Goal: Check status: Check status

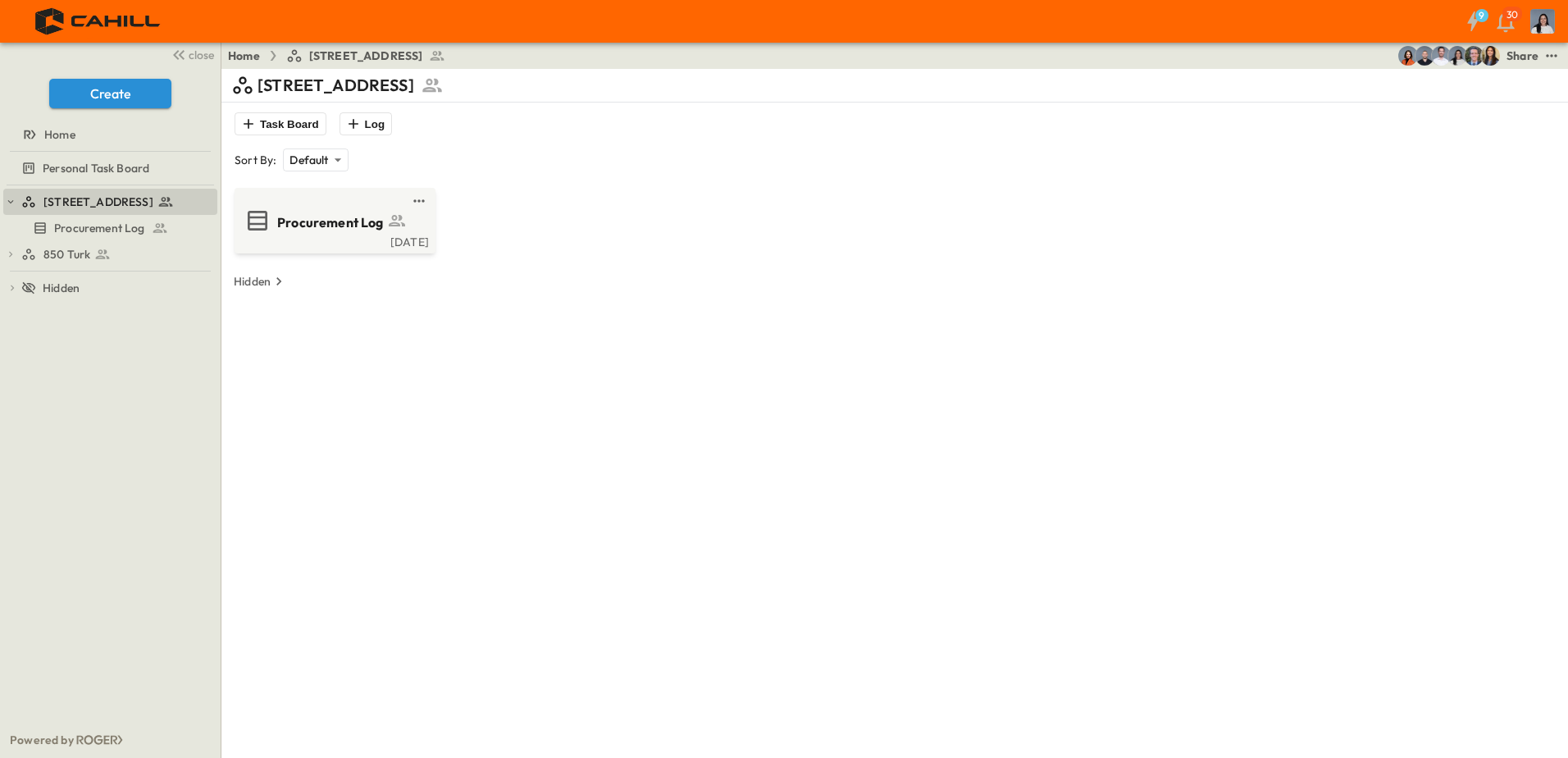
click at [95, 247] on icon at bounding box center [103, 255] width 17 height 17
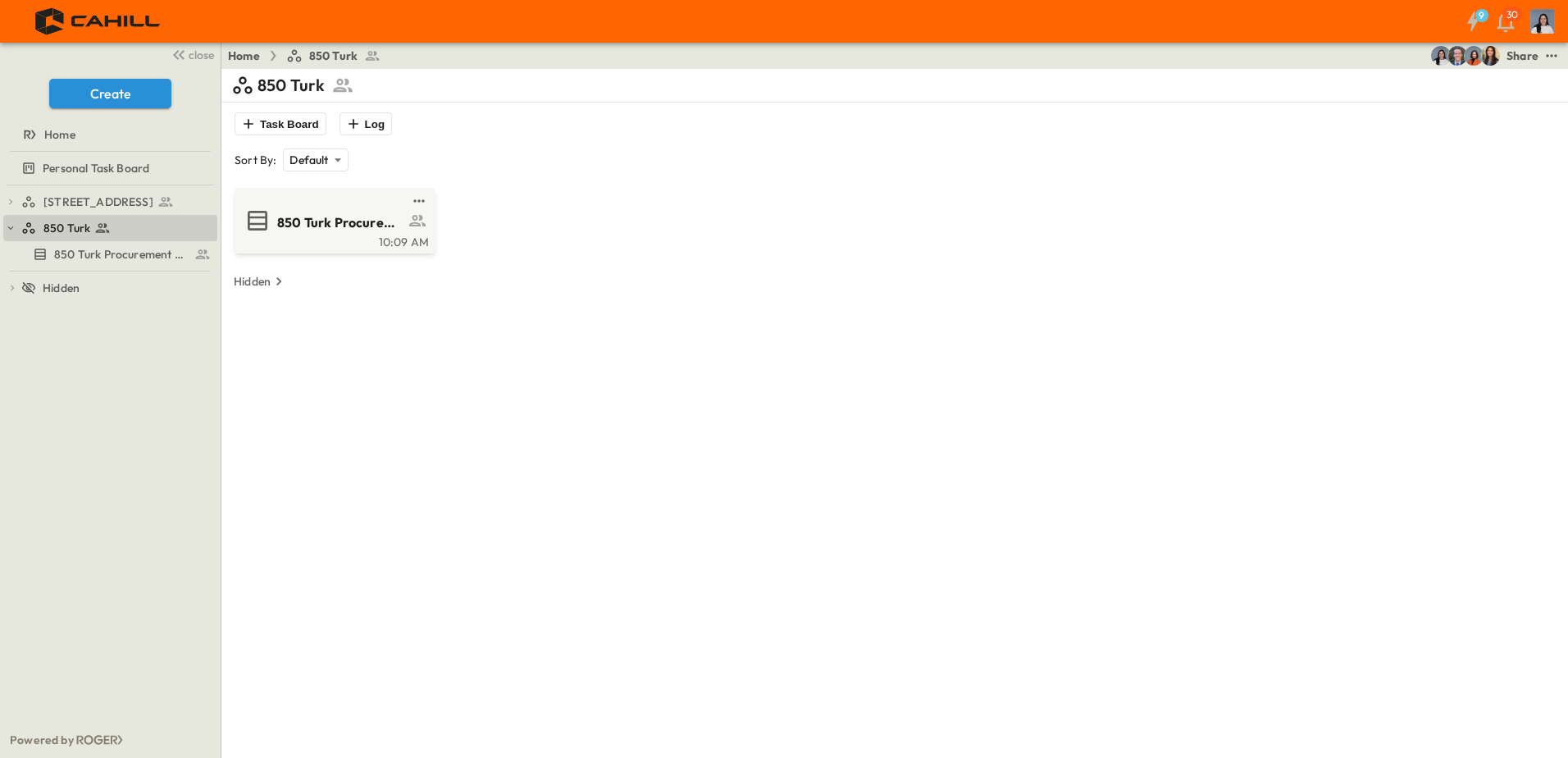
click at [281, 214] on span "850 Turk Procurement Log" at bounding box center [341, 222] width 127 height 19
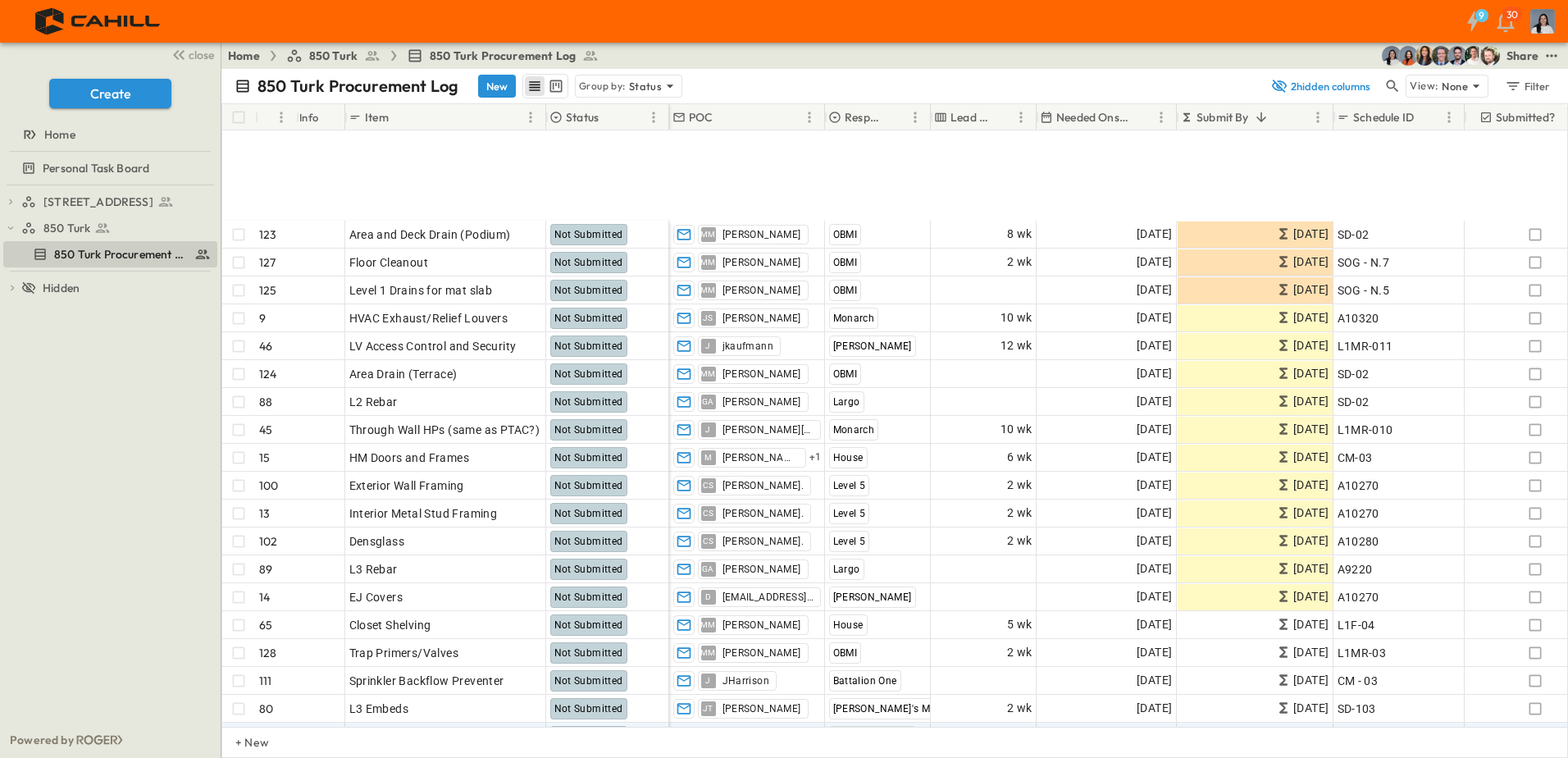
scroll to position [246, 0]
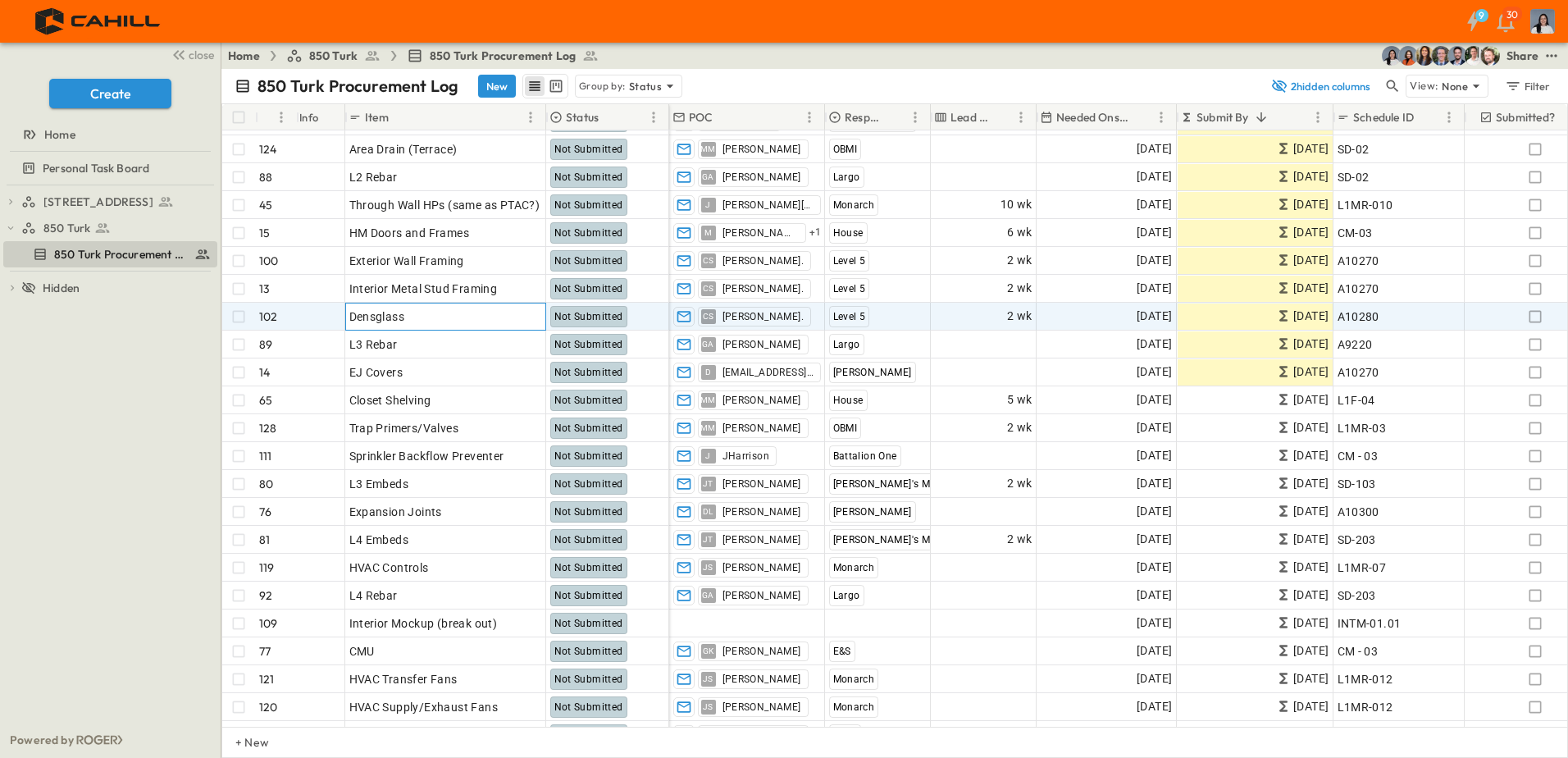
click at [529, 311] on p "OPEN" at bounding box center [528, 314] width 28 height 13
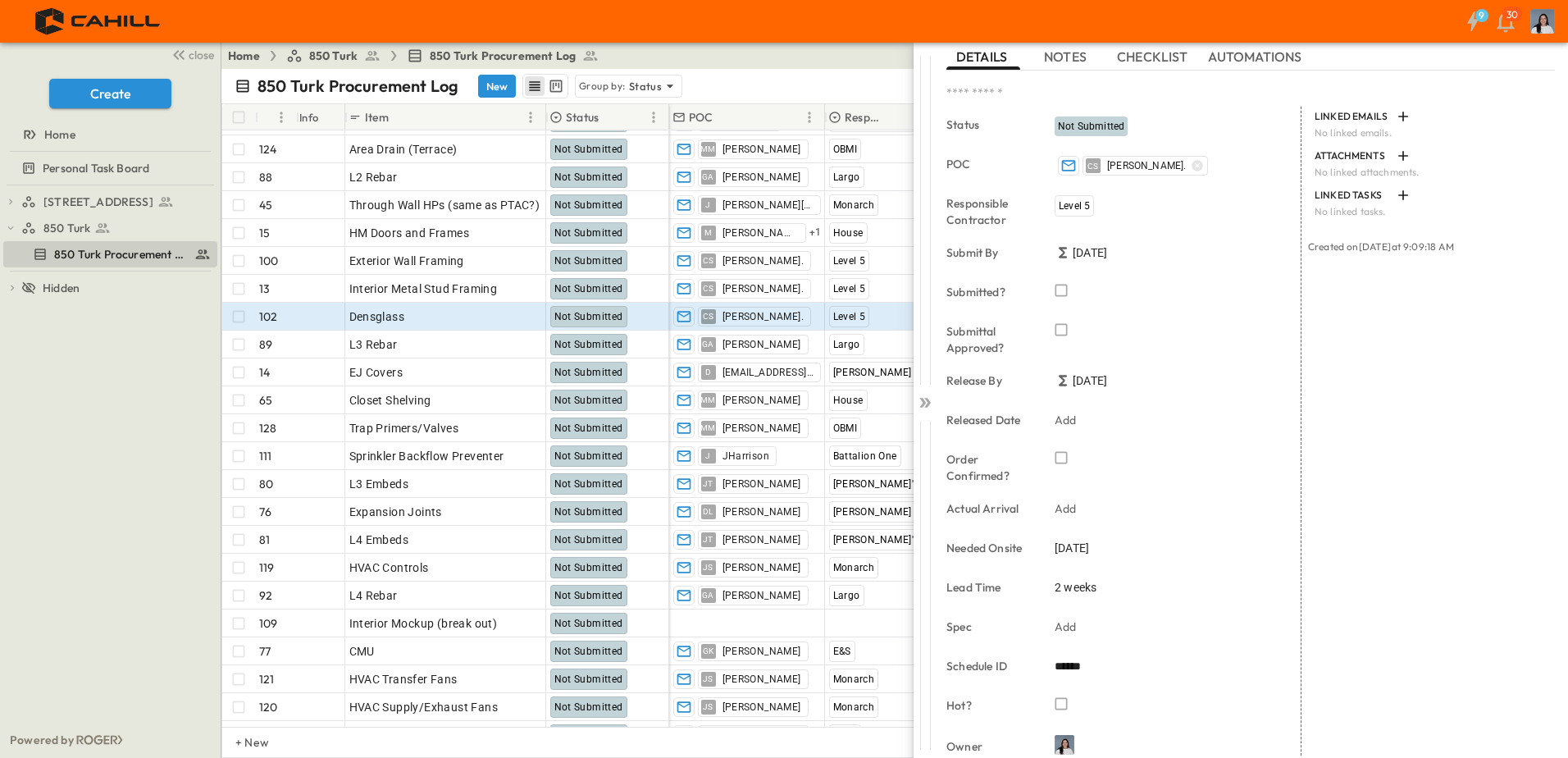
scroll to position [171, 0]
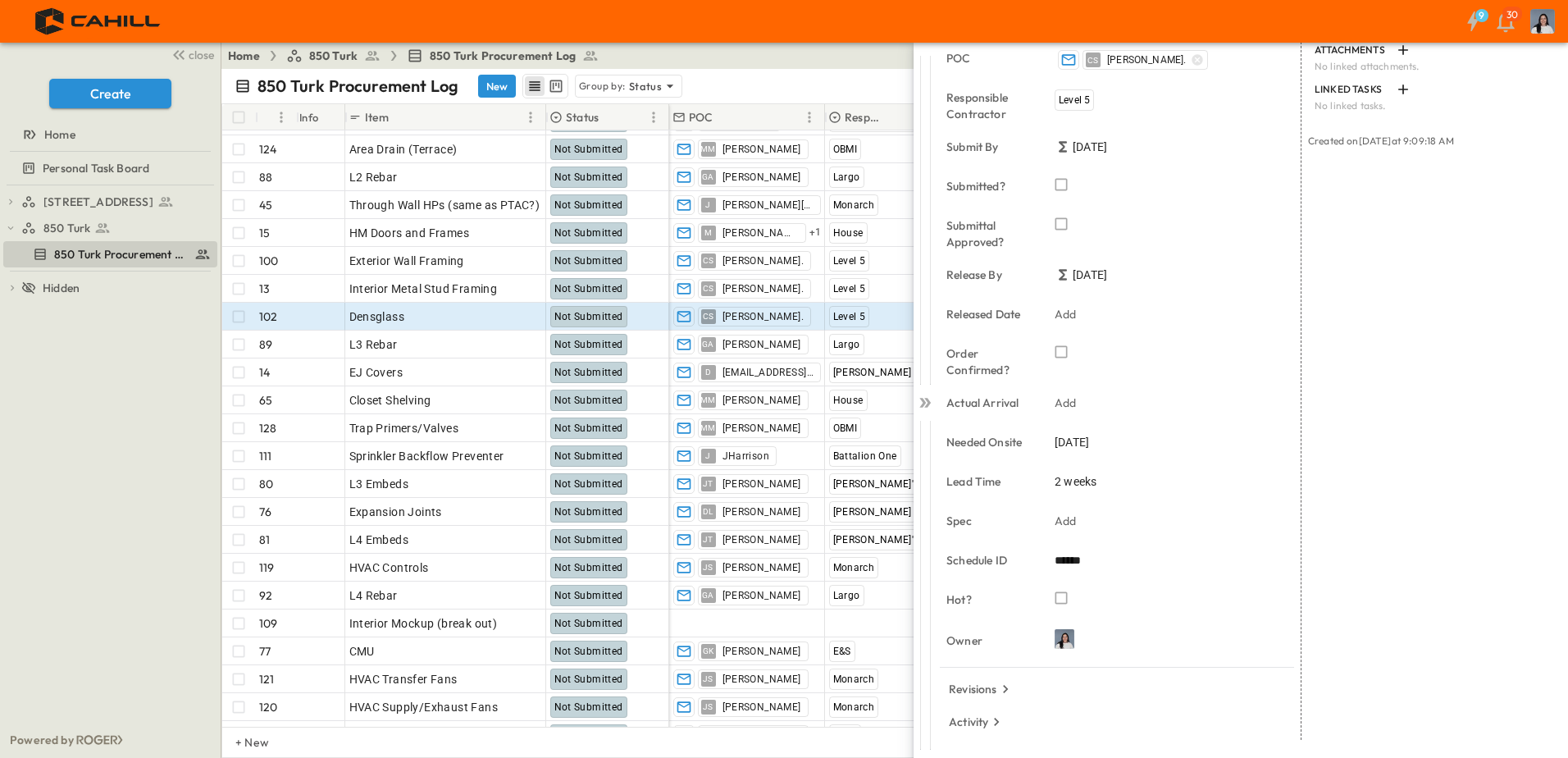
click at [992, 689] on p "Revisions" at bounding box center [973, 689] width 49 height 17
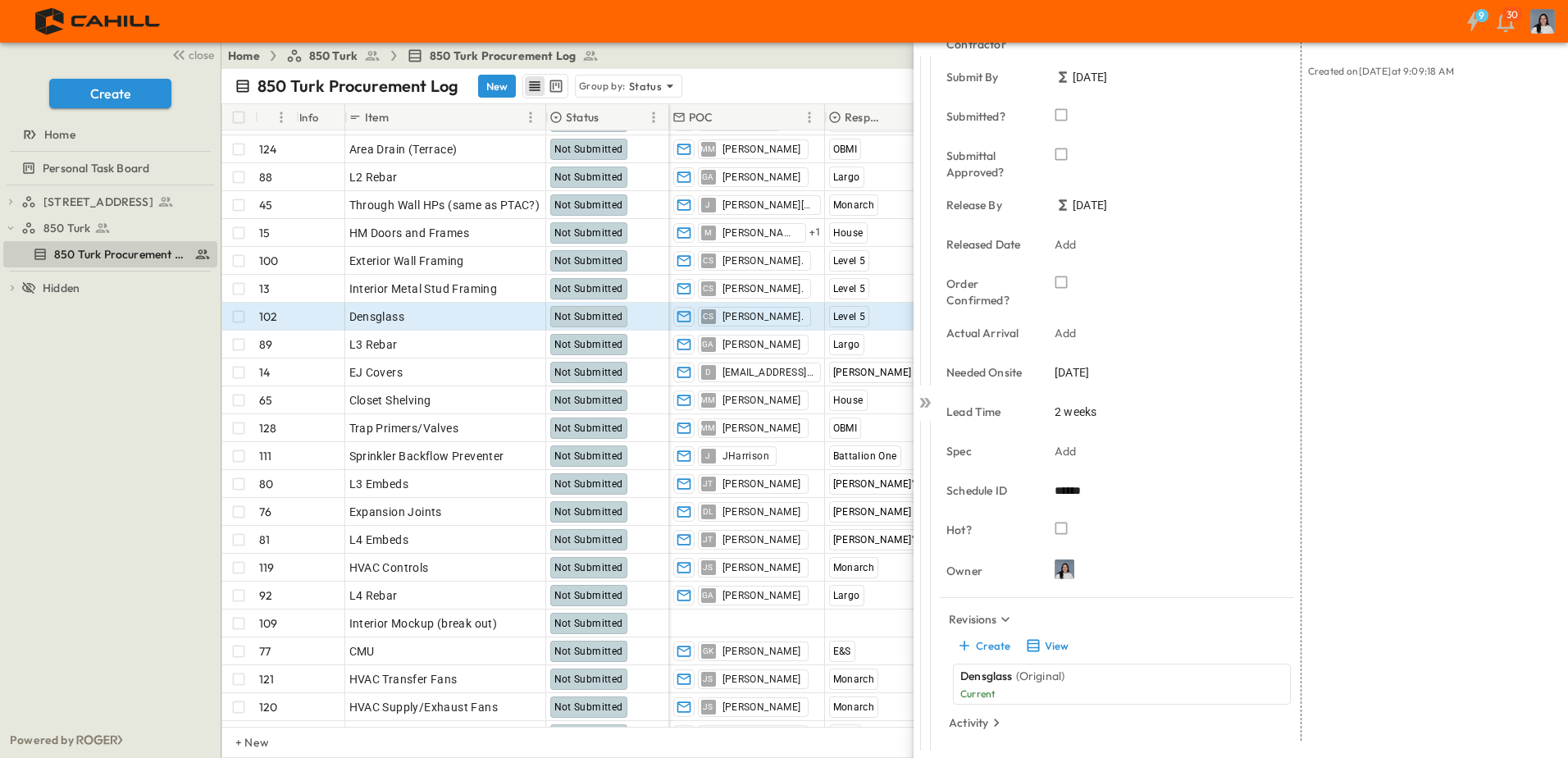
scroll to position [241, 0]
click at [991, 615] on p "Revisions" at bounding box center [973, 618] width 49 height 17
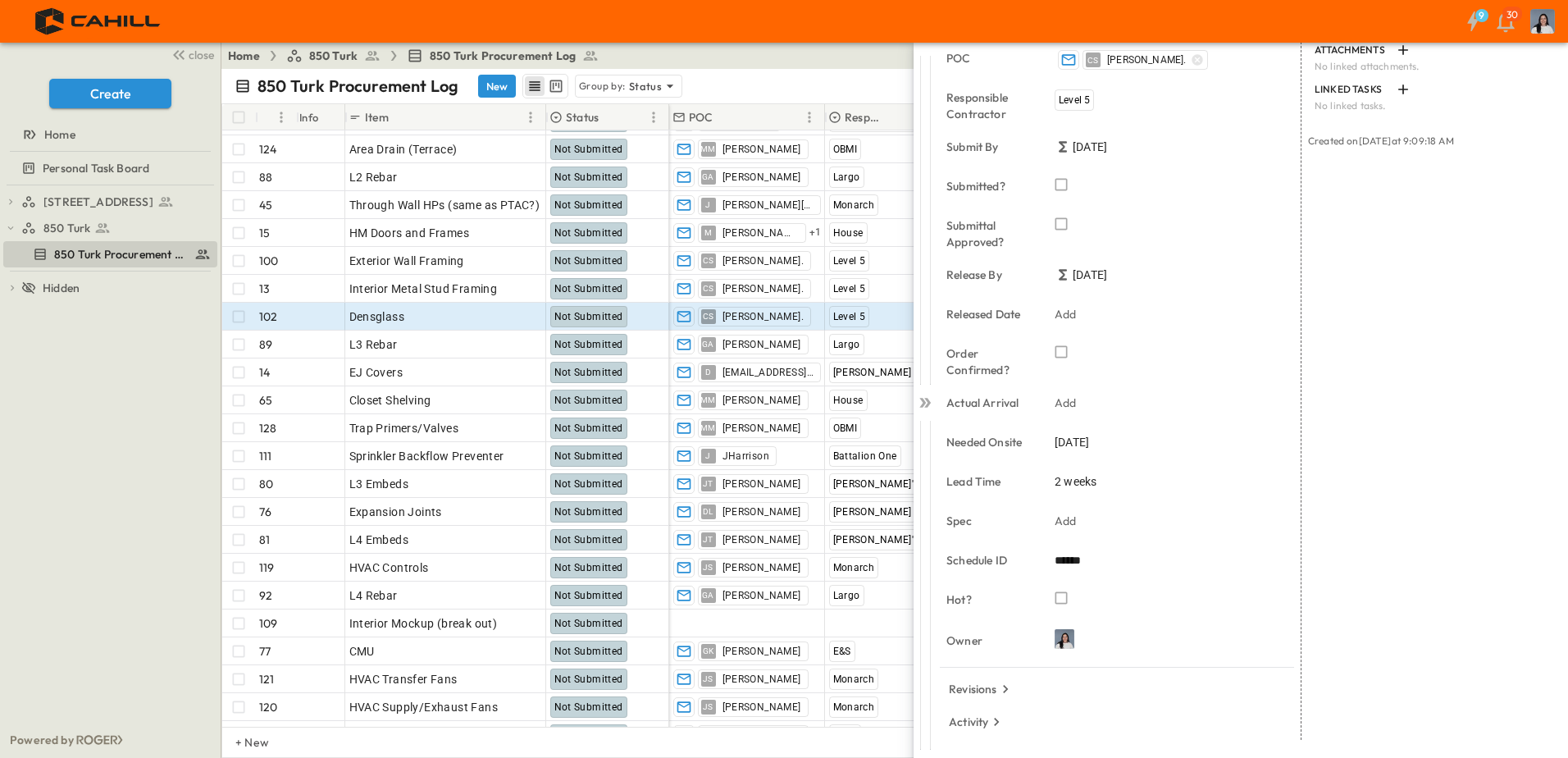
click at [976, 715] on p "Activity" at bounding box center [968, 722] width 39 height 17
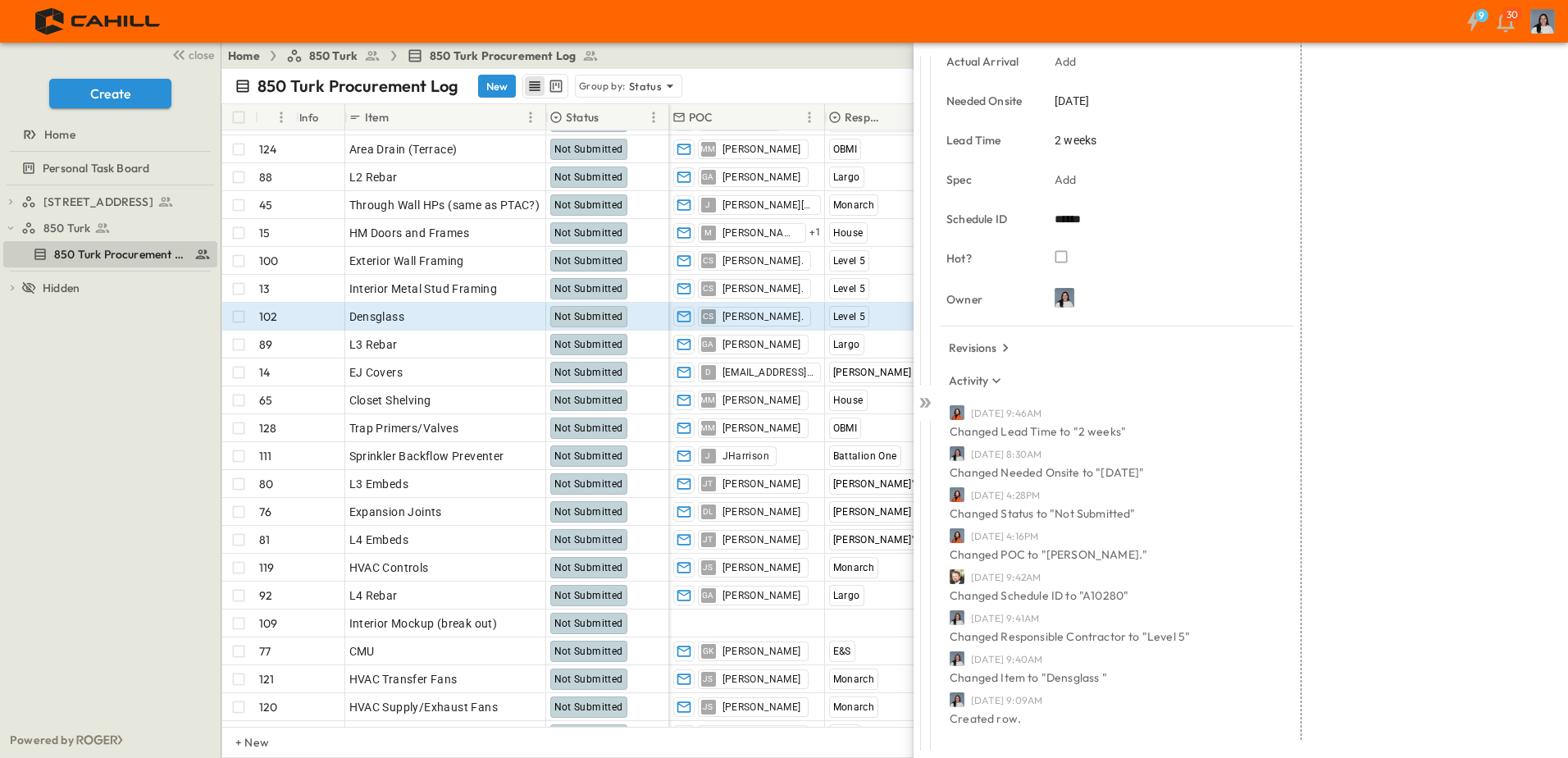
scroll to position [430, 0]
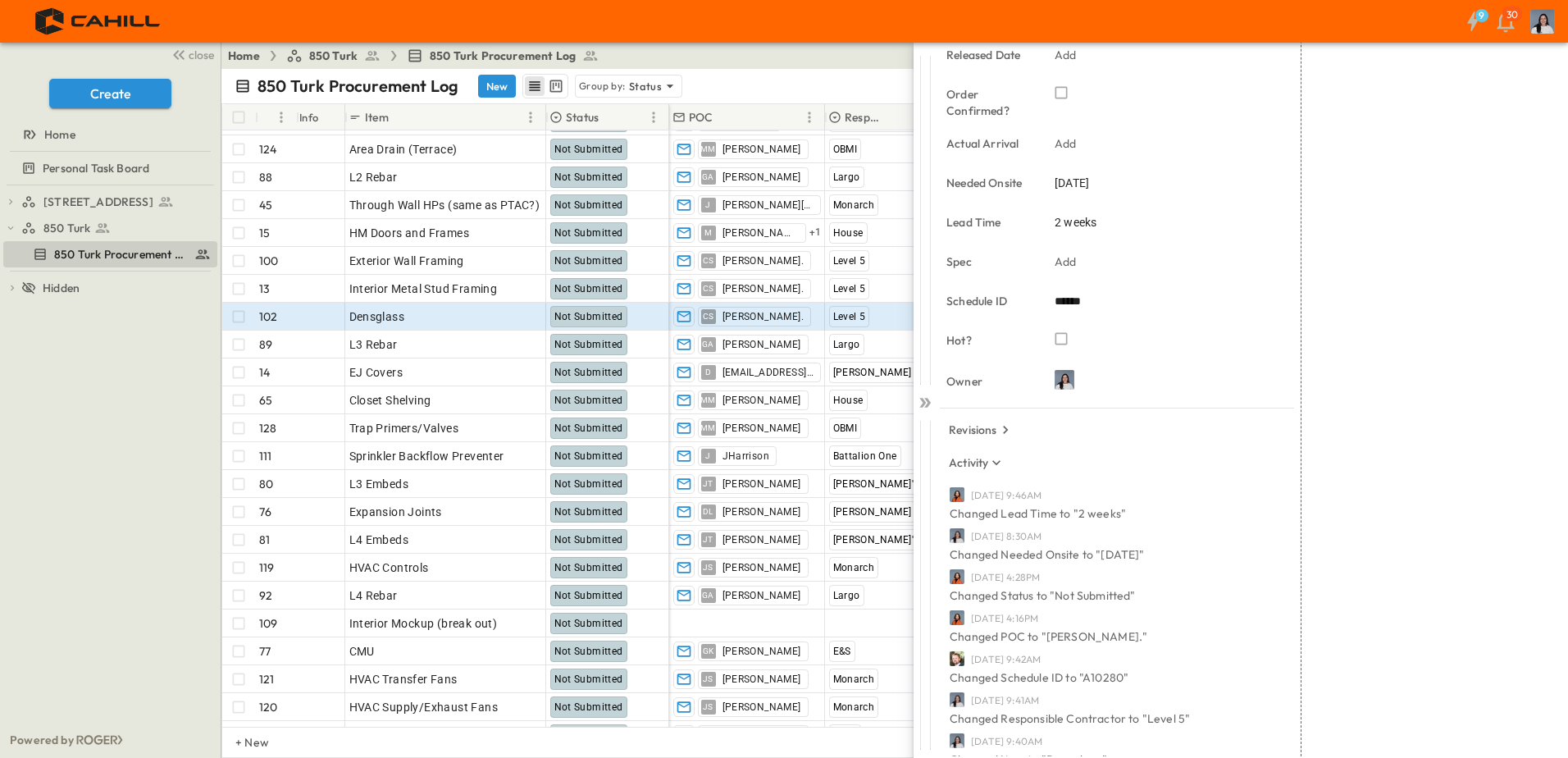
click at [928, 402] on icon at bounding box center [925, 402] width 17 height 17
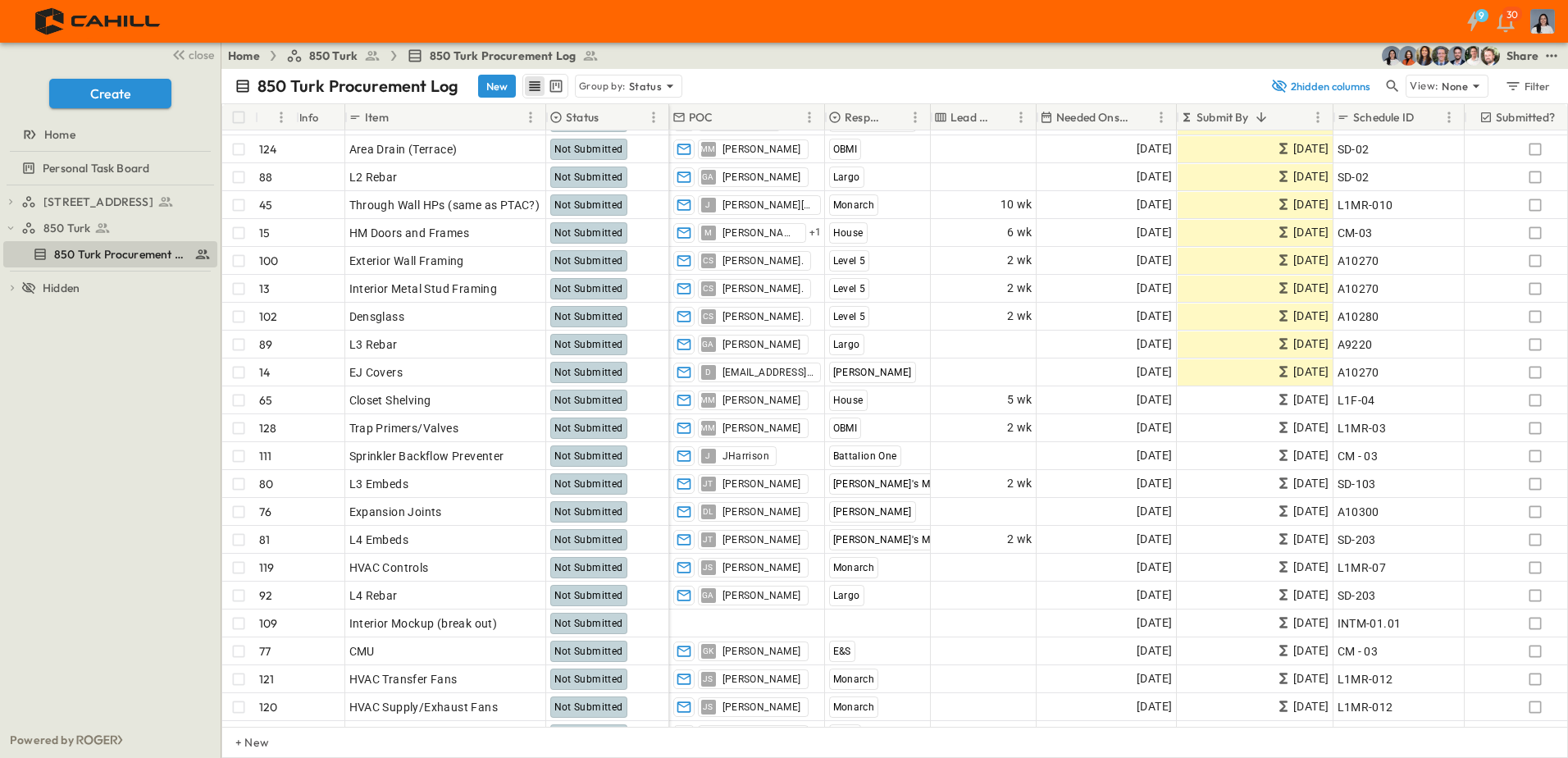
click at [93, 360] on div "750 Golden Gate Procurement Log 850 Turk 850 Turk Procurement Log To pick up a …" at bounding box center [110, 454] width 220 height 537
